Goal: Information Seeking & Learning: Learn about a topic

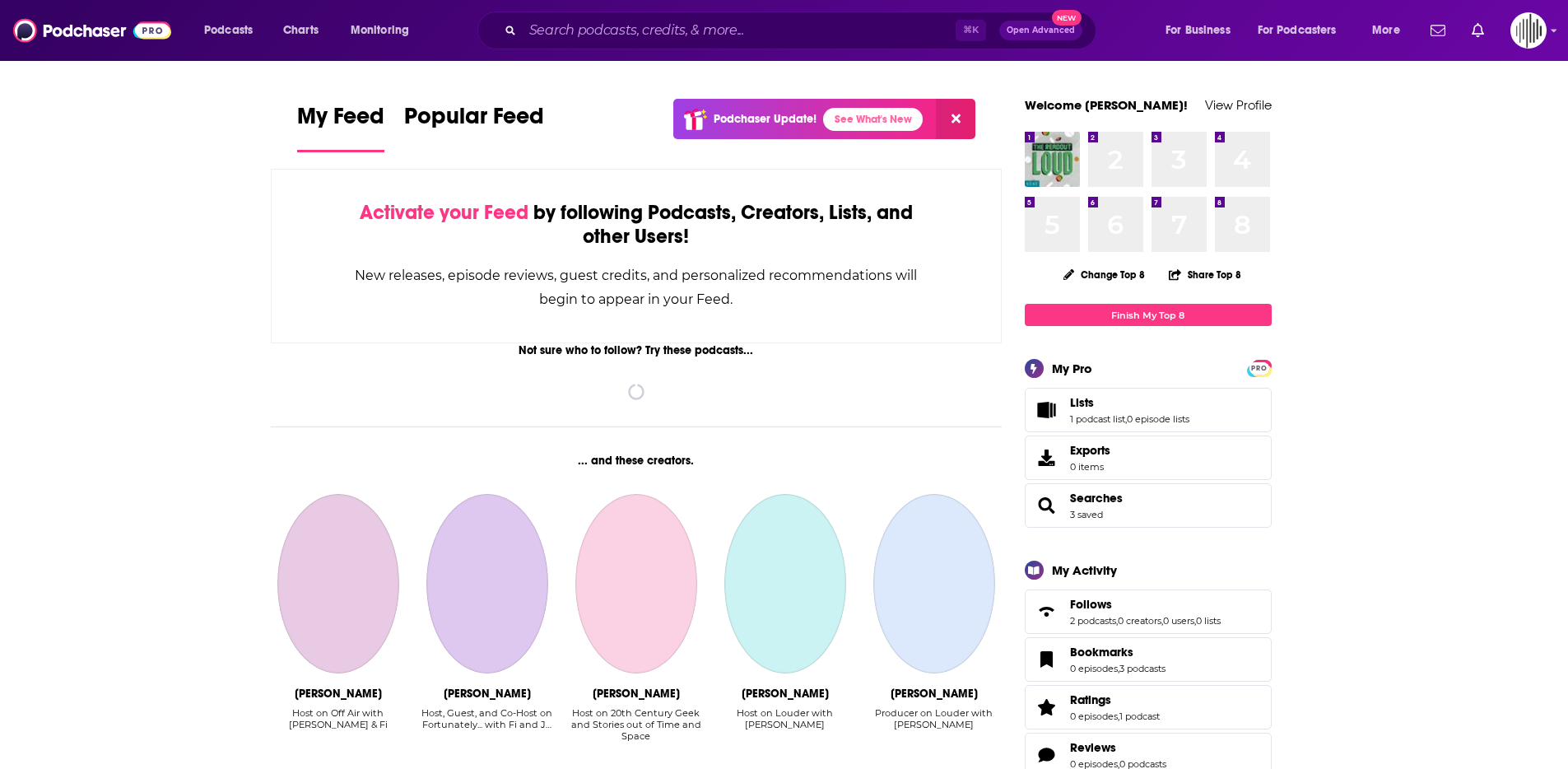
click at [612, 47] on div "⌘ K Open Advanced New" at bounding box center [787, 31] width 619 height 38
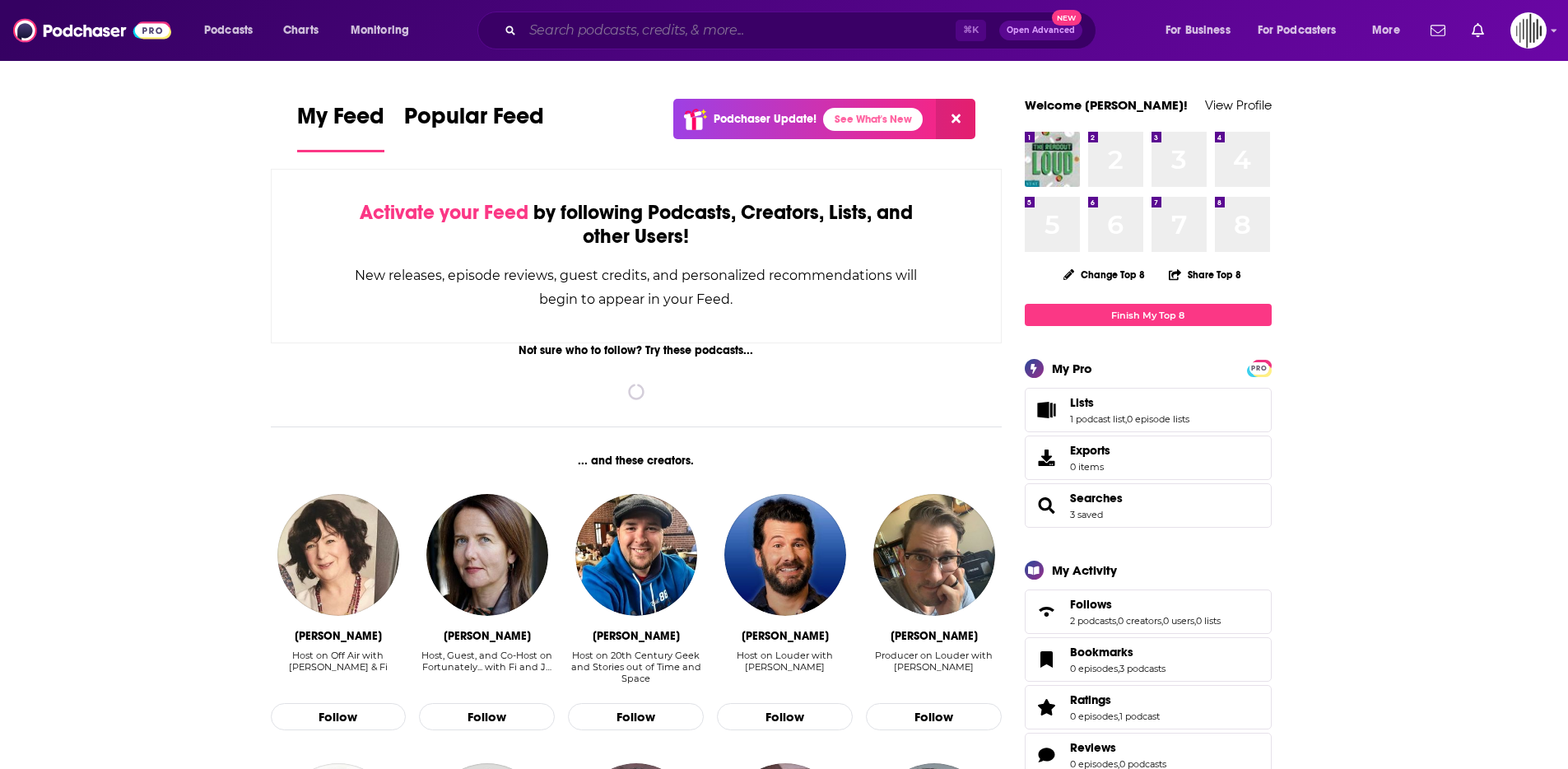
click at [589, 40] on input "Search podcasts, credits, & more..." at bounding box center [739, 31] width 433 height 26
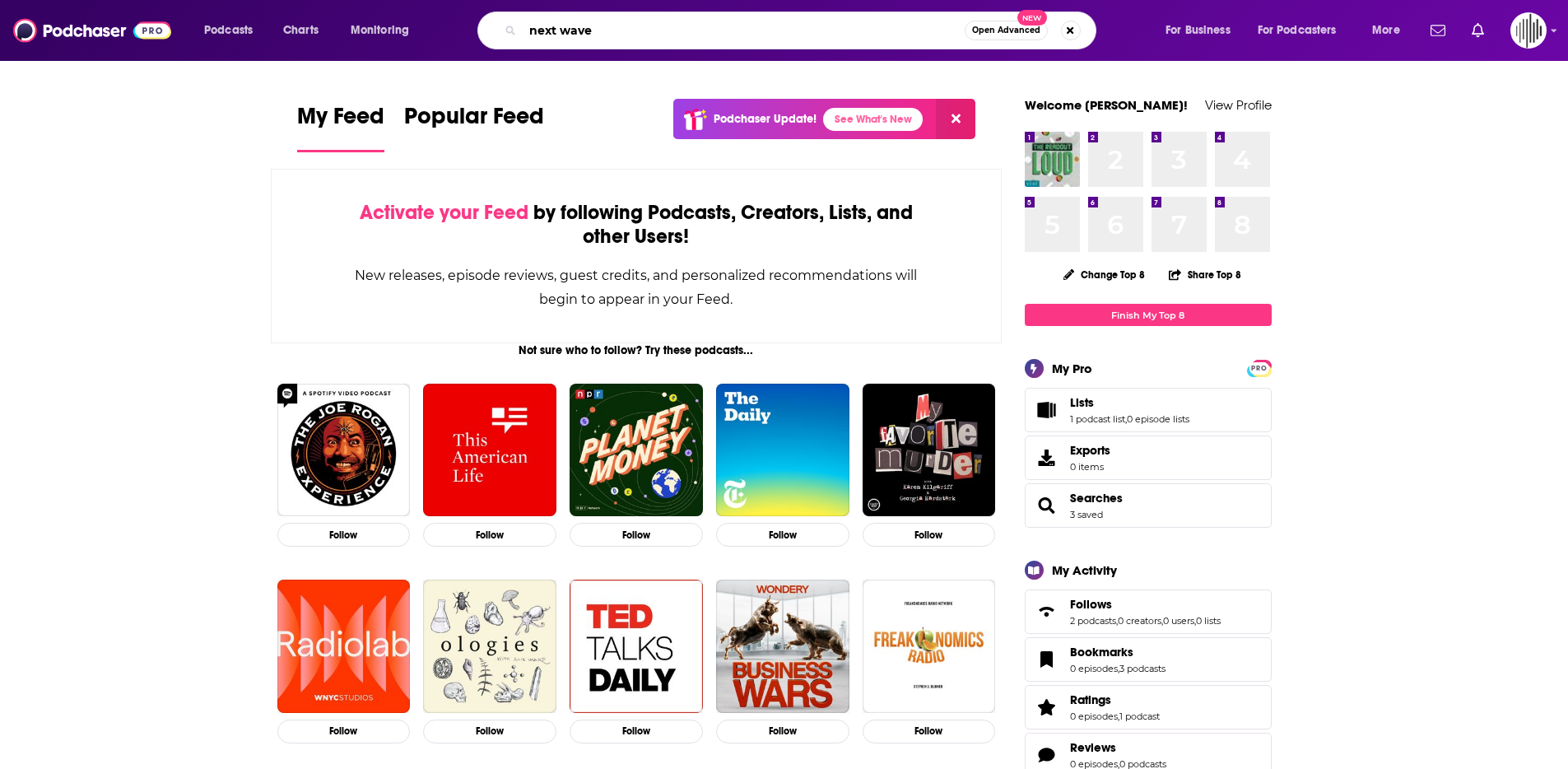
type input "next wave"
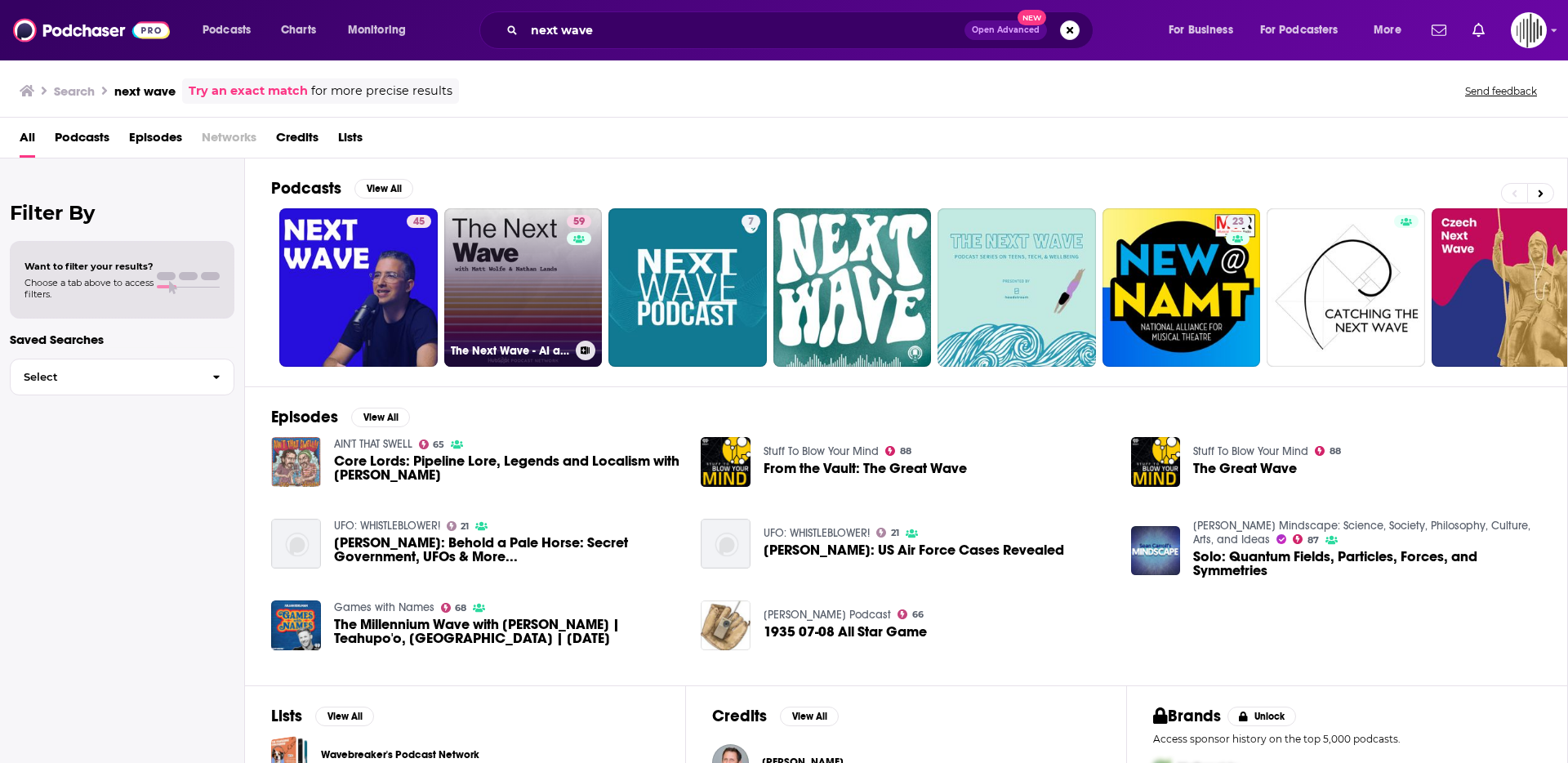
click at [536, 268] on link "59 The Next Wave - AI and The Future of Technology" at bounding box center [523, 287] width 158 height 158
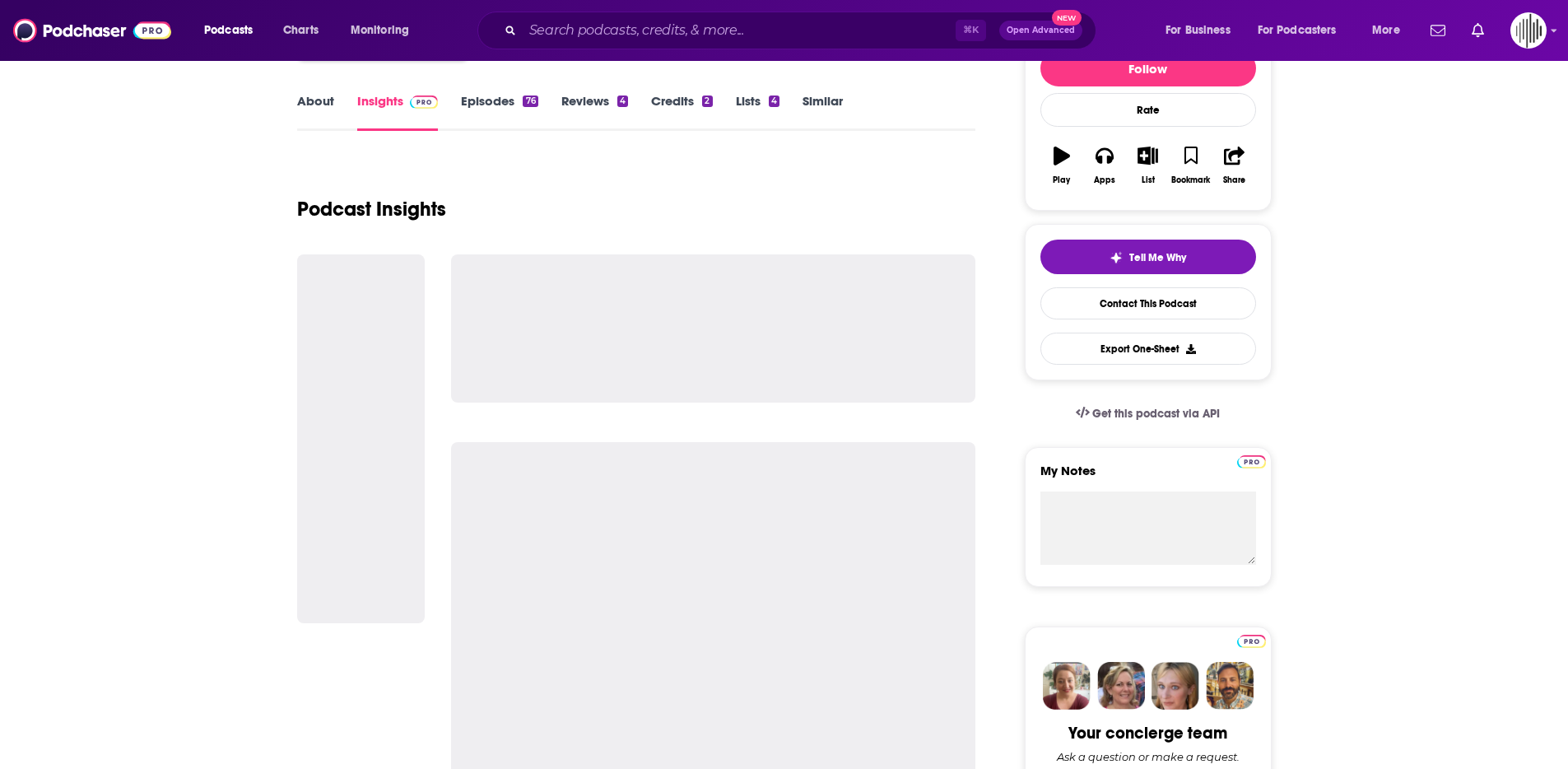
scroll to position [295, 0]
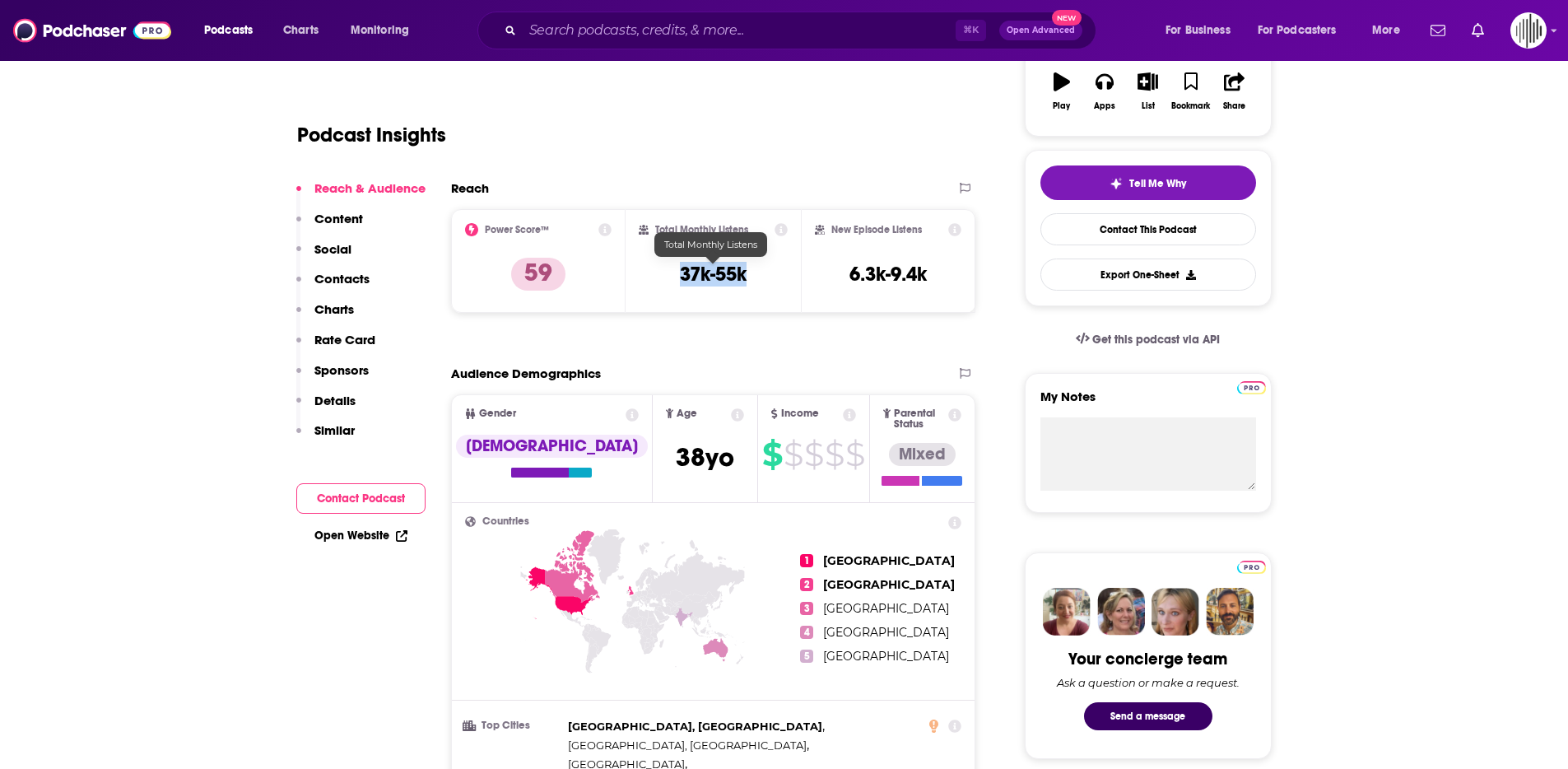
drag, startPoint x: 689, startPoint y: 275, endPoint x: 758, endPoint y: 274, distance: 69.0
click at [758, 274] on div "Total Monthly Listens 37k-55k" at bounding box center [713, 261] width 149 height 76
copy h3 "37k-55k"
